Goal: Complete application form: Complete application form

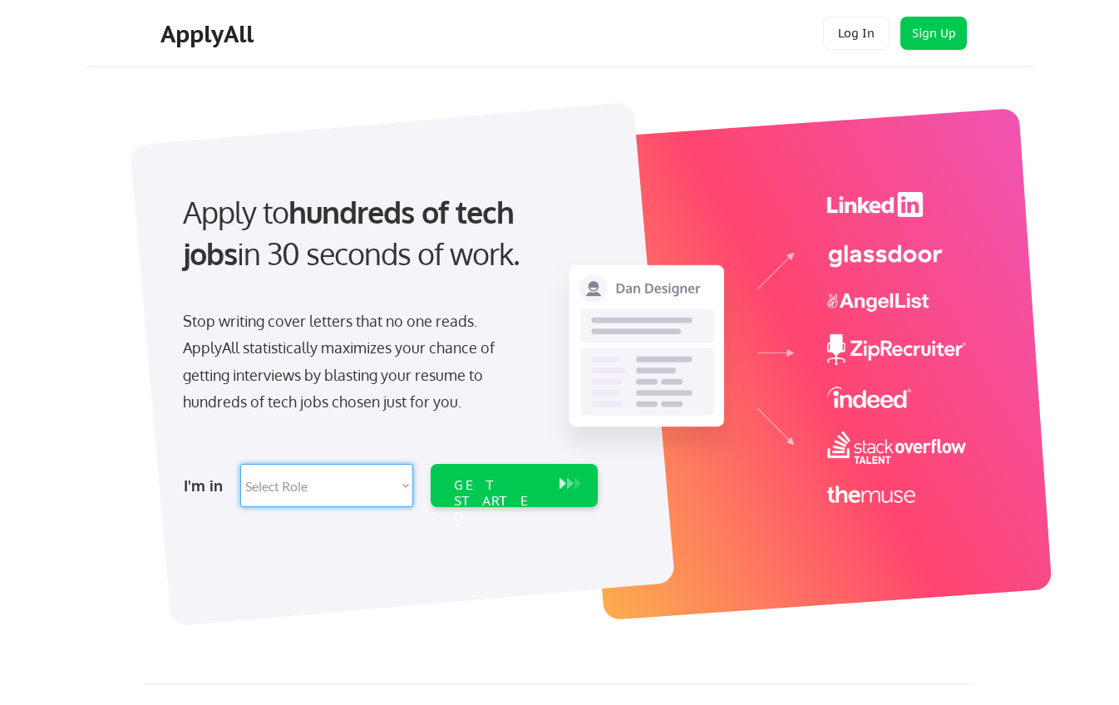
click at [307, 503] on select "Select Role Software Engineering Product Management Customer Success Sales UI/U…" at bounding box center [326, 485] width 173 height 43
select select ""sales""
click at [240, 464] on select "Select Role Software Engineering Product Management Customer Success Sales UI/U…" at bounding box center [326, 485] width 173 height 43
select select ""sales""
click at [518, 474] on div "GET STARTED" at bounding box center [498, 485] width 106 height 43
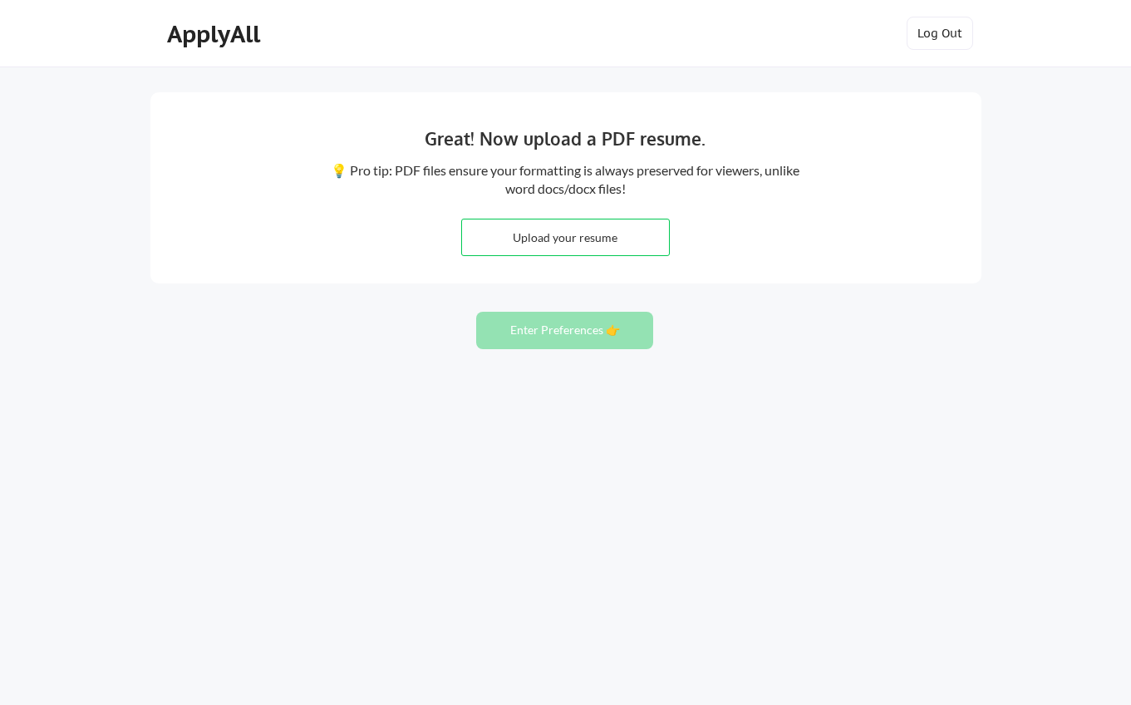
click at [978, 377] on div "Great! Now upload a PDF resume. 💡 Pro tip: PDF files ensure your formatting is …" at bounding box center [565, 352] width 1131 height 705
click at [481, 223] on input "file" at bounding box center [565, 237] width 207 height 36
type input "C:\fakepath\Maitreyi Viswanathan - Resume.docx"
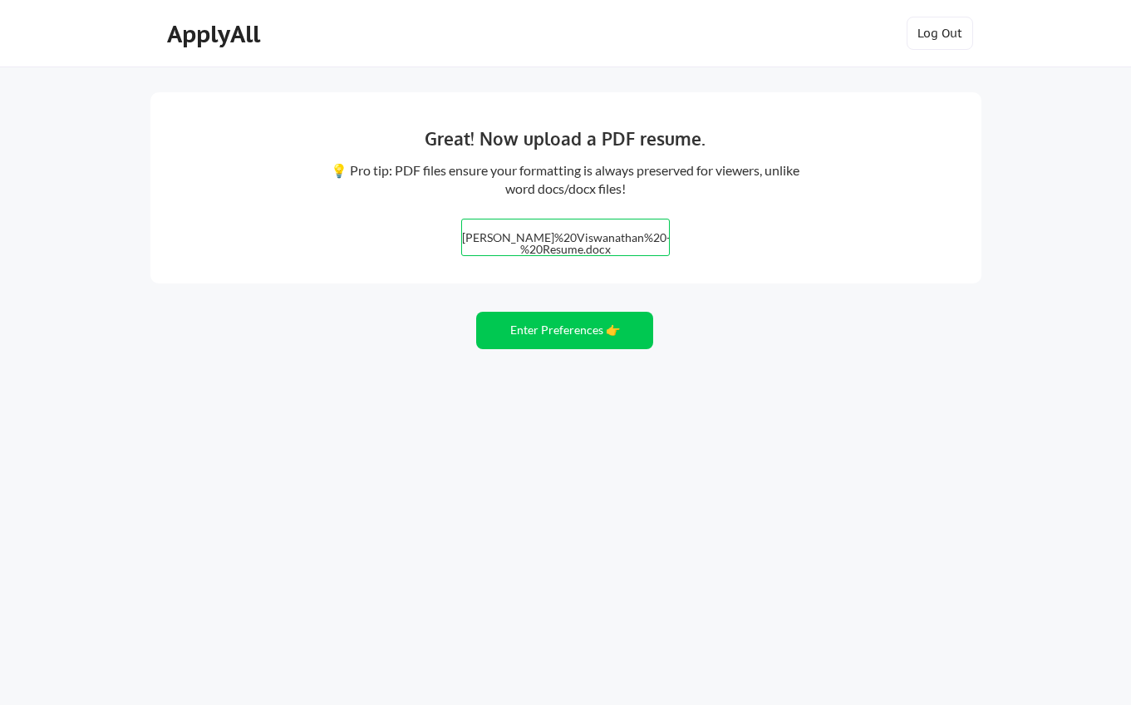
click at [908, 229] on div "Great! Now upload a PDF resume. 💡 Pro tip: PDF files ensure your formatting is …" at bounding box center [565, 187] width 831 height 191
click at [534, 337] on button "Enter Preferences 👉" at bounding box center [564, 330] width 177 height 37
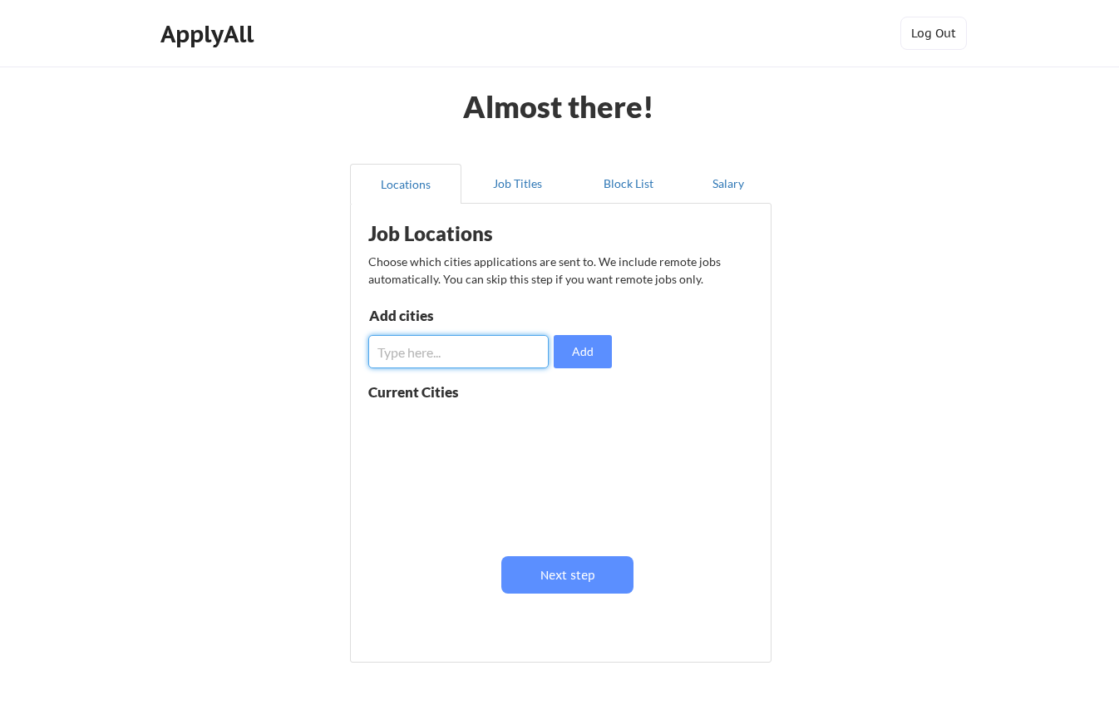
click at [414, 338] on input "input" at bounding box center [458, 351] width 180 height 33
type input "Remote"
click at [575, 347] on button "Add" at bounding box center [583, 351] width 58 height 33
click at [519, 195] on button "Job Titles" at bounding box center [516, 184] width 111 height 40
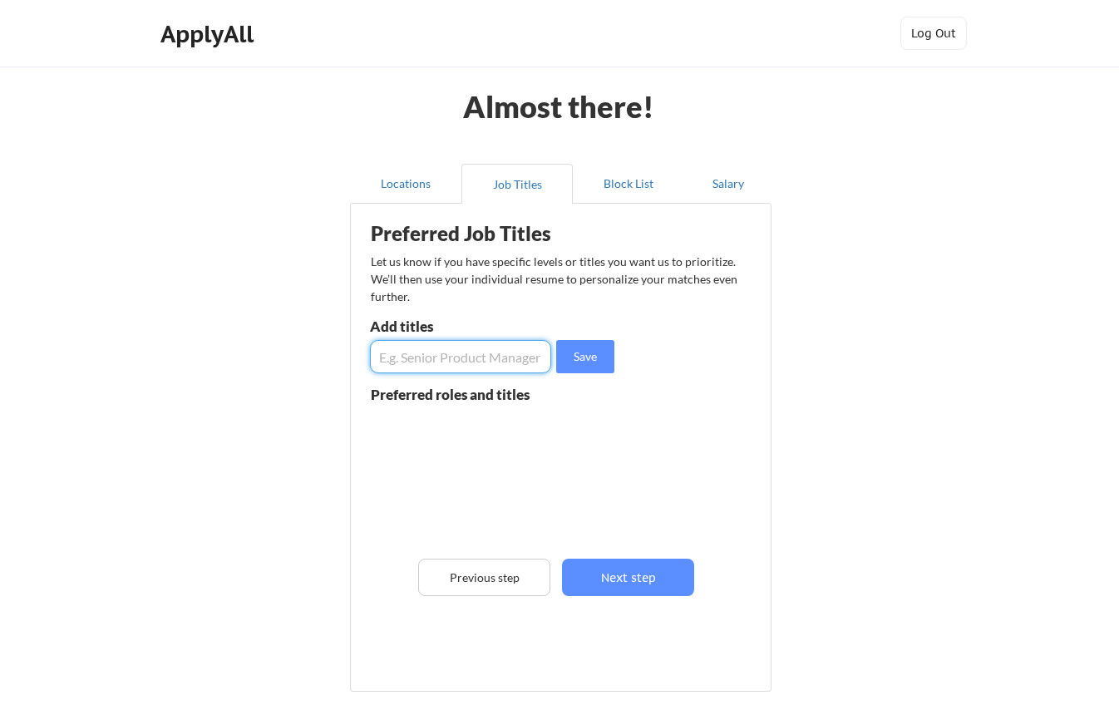
click at [450, 362] on input "input" at bounding box center [460, 356] width 181 height 33
type input "None specifically - experienced in customer and client success and operational …"
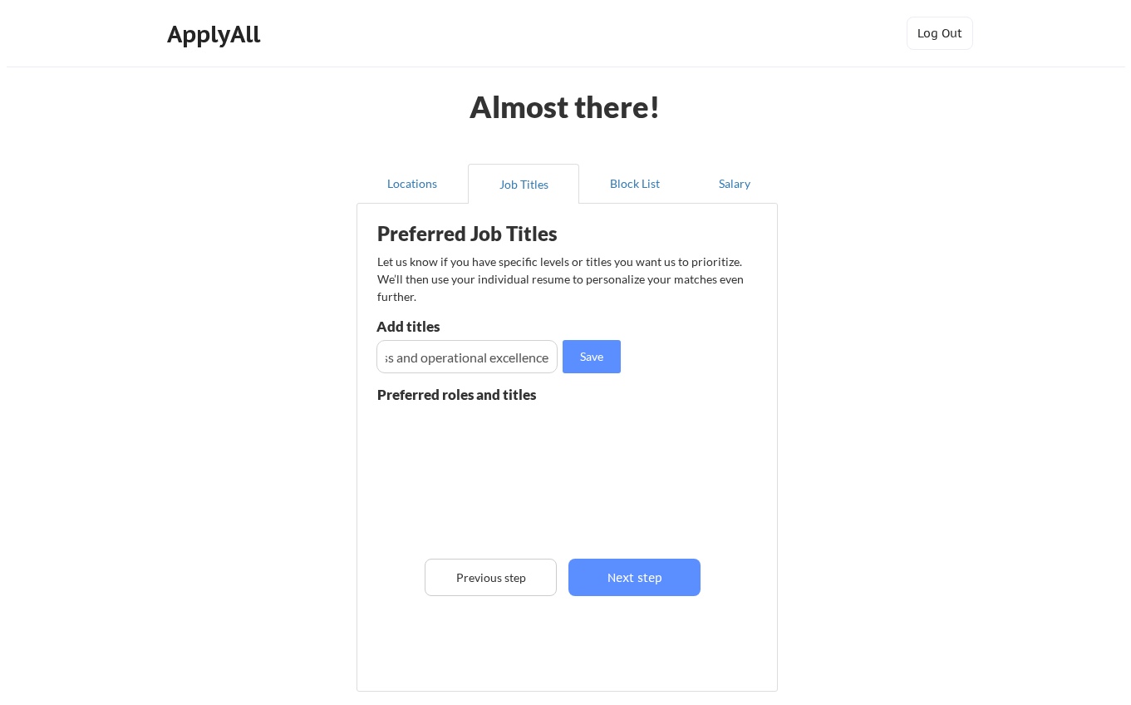
scroll to position [0, 0]
click at [574, 359] on button "Save" at bounding box center [585, 356] width 58 height 33
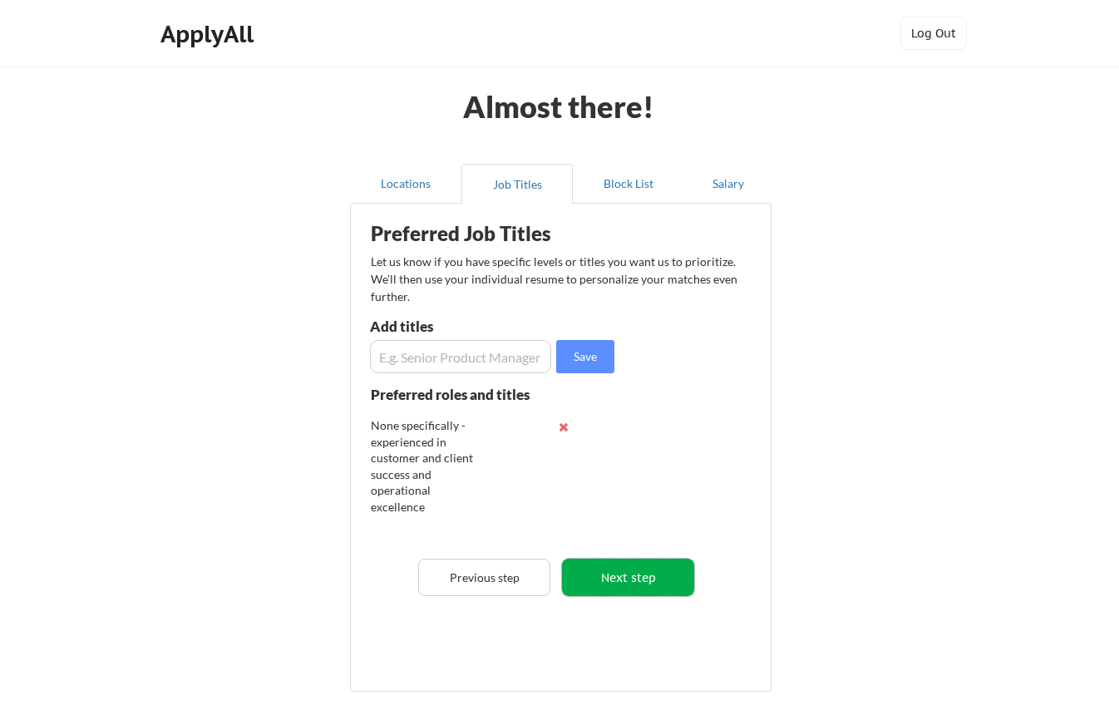
click at [610, 572] on button "Next step" at bounding box center [628, 576] width 132 height 37
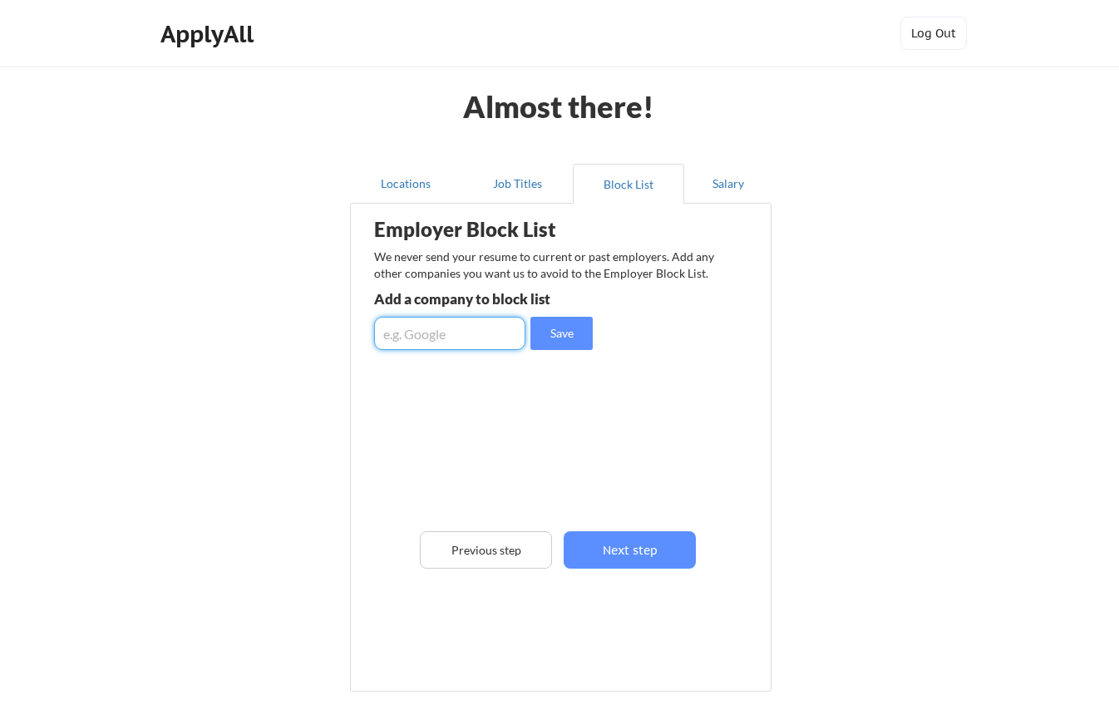
click at [514, 337] on input "input" at bounding box center [449, 333] width 151 height 33
type input "C"
click at [736, 188] on button "Salary" at bounding box center [727, 184] width 87 height 40
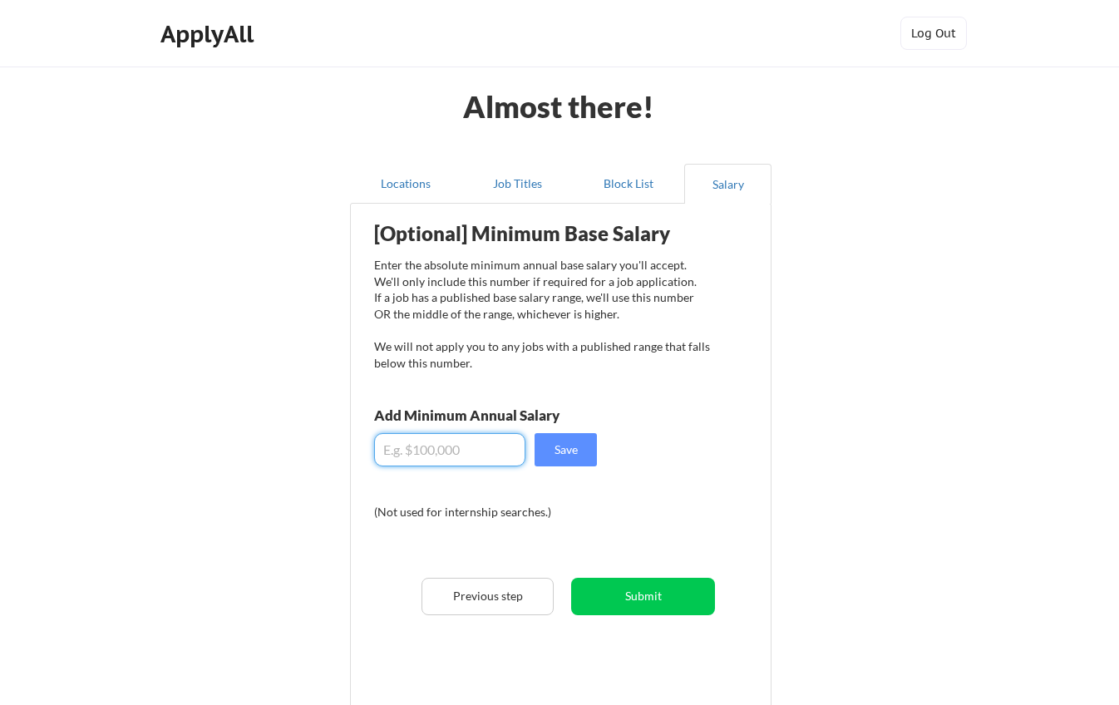
click at [459, 455] on input "input" at bounding box center [449, 449] width 151 height 33
type input "$60,000"
click at [573, 450] on button "Save" at bounding box center [565, 449] width 62 height 33
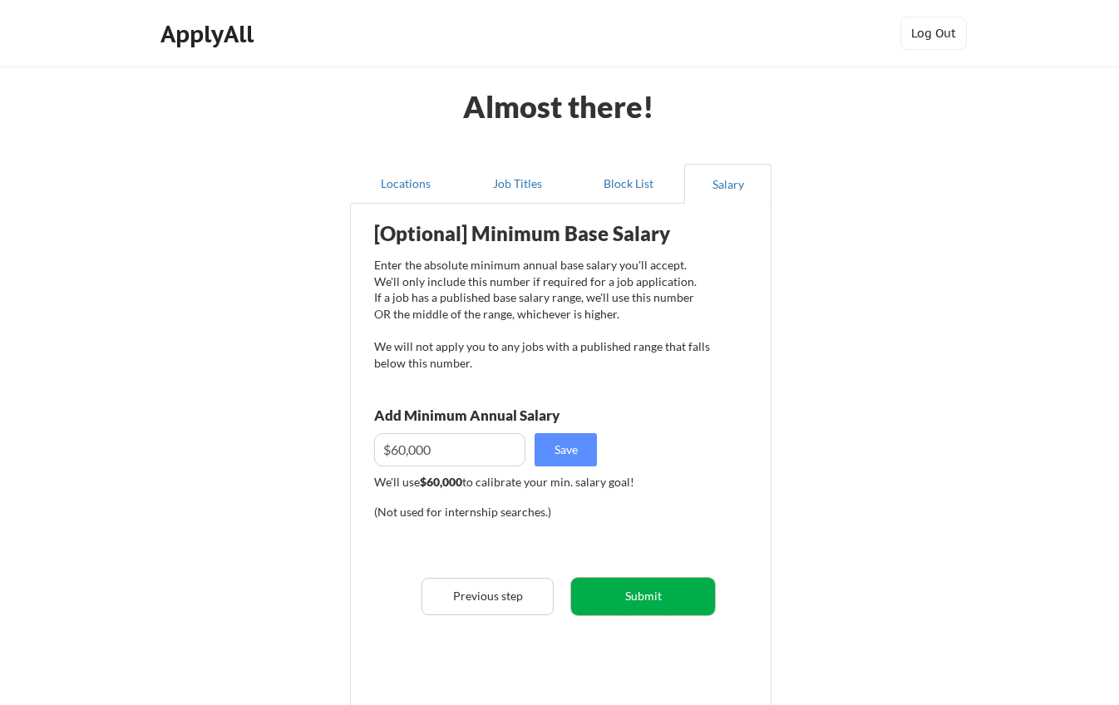
click at [612, 605] on button "Submit" at bounding box center [643, 596] width 144 height 37
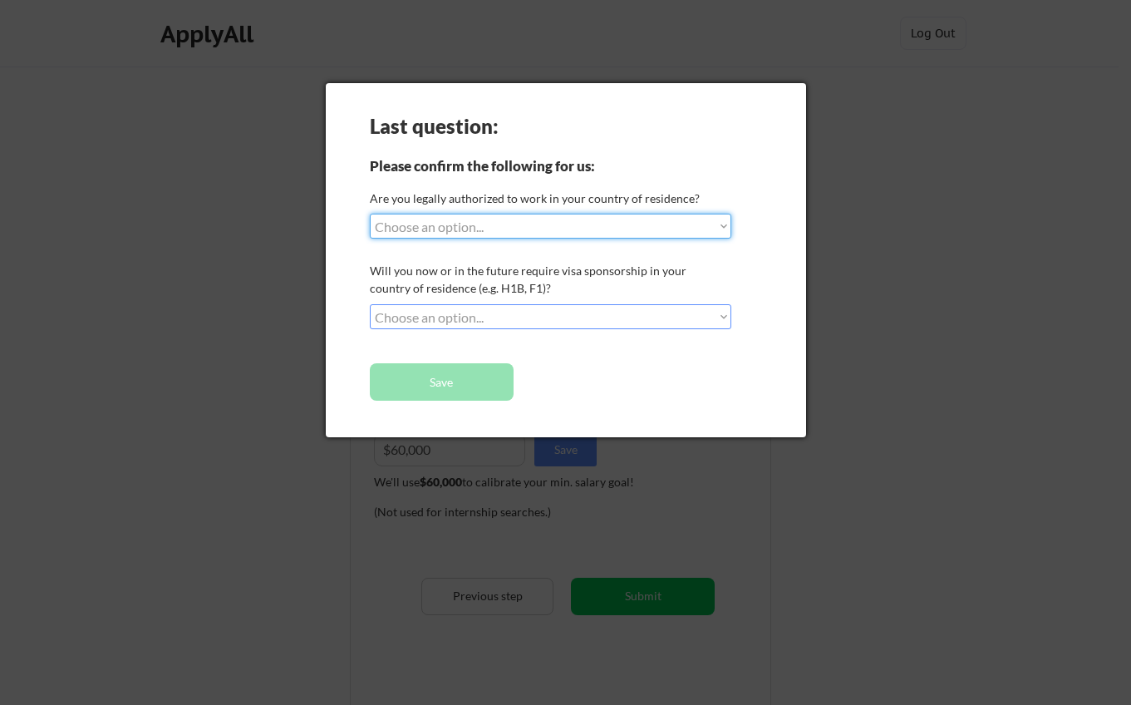
click at [412, 224] on select "Choose an option... Yes, I am a US Citizen Yes, I am a Canadian Citizen Yes, I …" at bounding box center [551, 226] width 362 height 25
select select ""yes__i_am_a_canadian_citizen""
click at [370, 214] on select "Choose an option... Yes, I am a US Citizen Yes, I am a Canadian Citizen Yes, I …" at bounding box center [551, 226] width 362 height 25
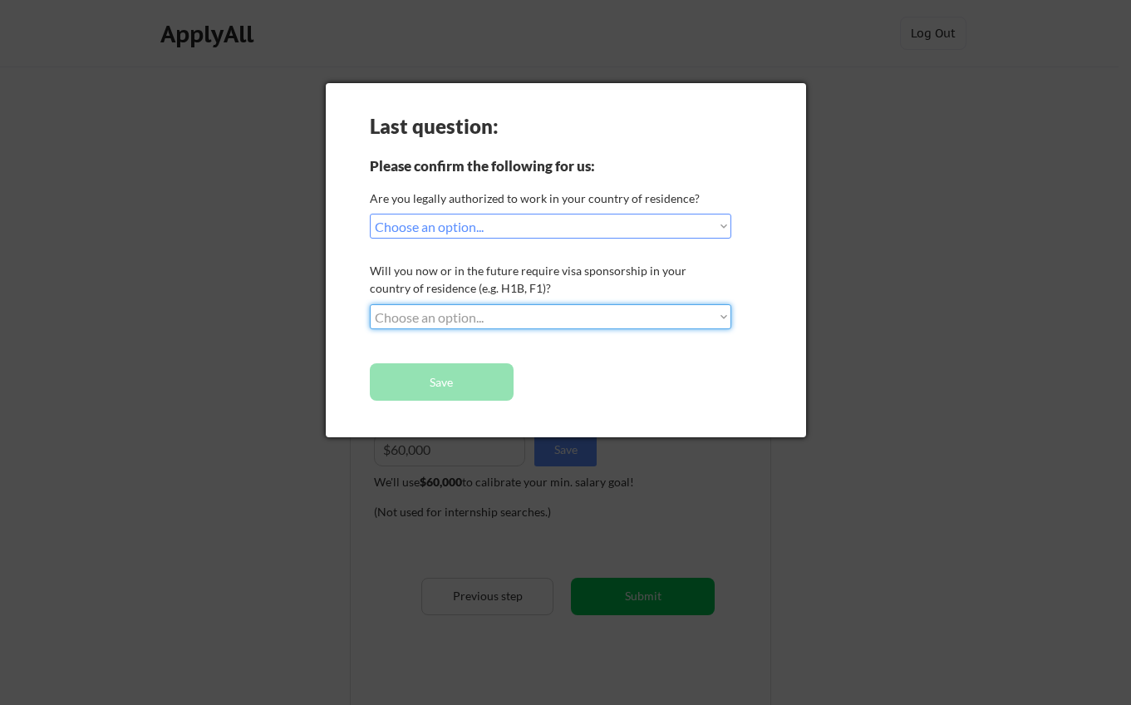
click at [419, 314] on select "Choose an option... No, I will not need sponsorship Yes, I will need sponsorship" at bounding box center [551, 316] width 362 height 25
select select ""no__i_will_not_need_sponsorship""
click at [370, 304] on select "Choose an option... No, I will not need sponsorship Yes, I will need sponsorship" at bounding box center [551, 316] width 362 height 25
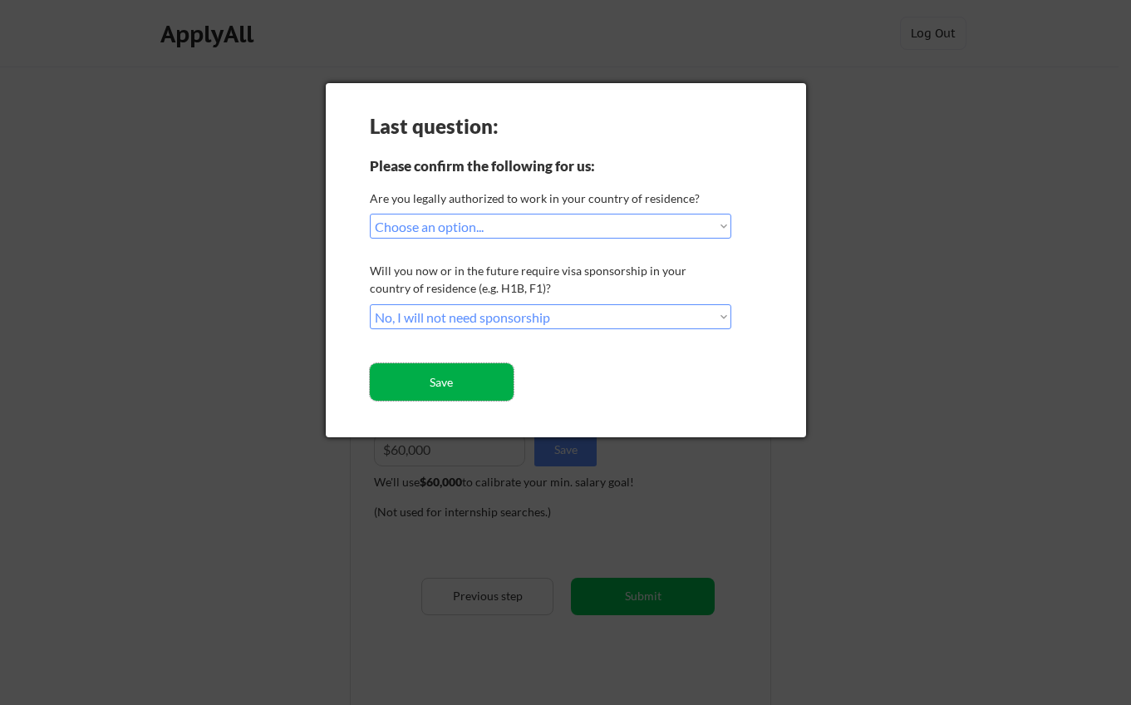
click at [399, 376] on button "Save" at bounding box center [442, 381] width 144 height 37
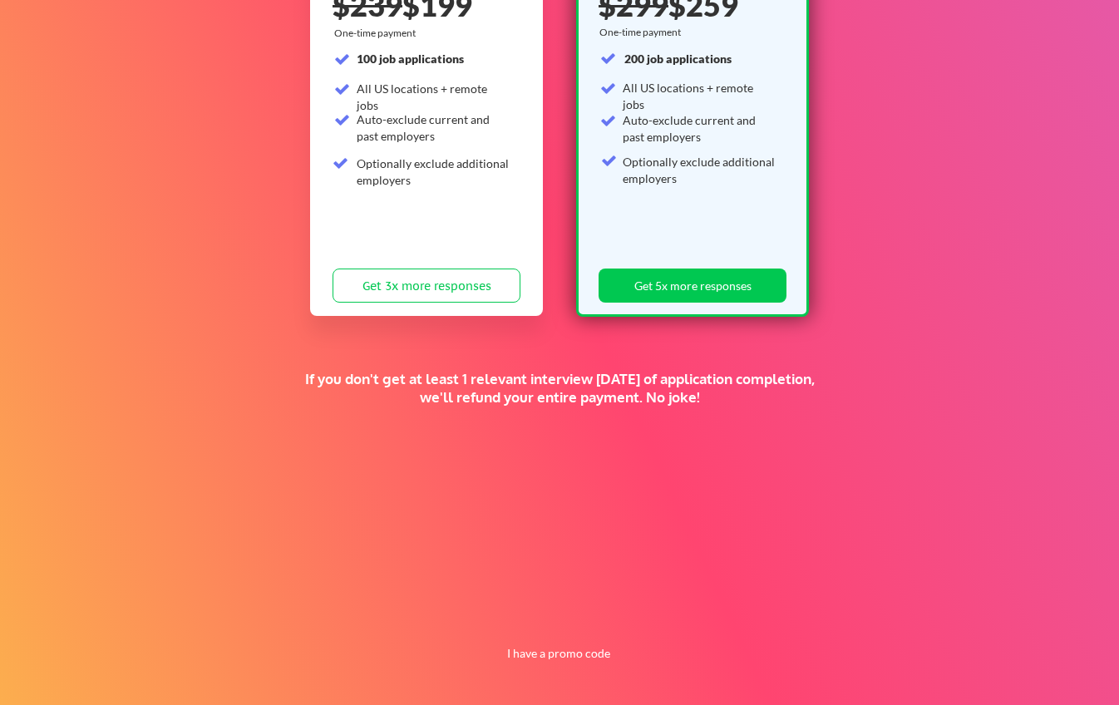
scroll to position [270, 0]
click at [545, 645] on button "I have a promo code" at bounding box center [559, 652] width 122 height 20
